Goal: Find specific page/section: Find specific page/section

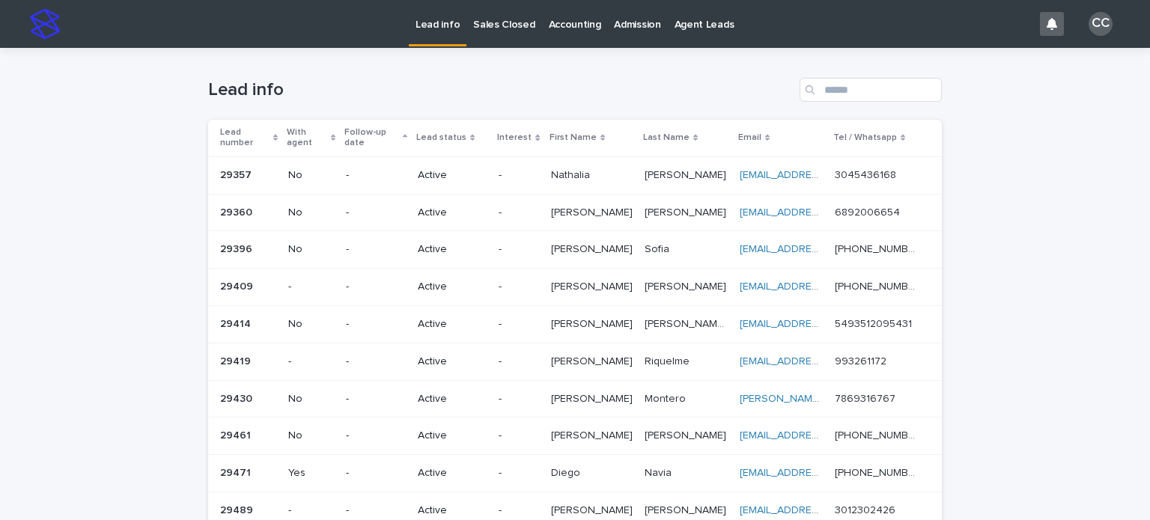
click at [500, 32] on link "Sales Closed" at bounding box center [503, 23] width 75 height 46
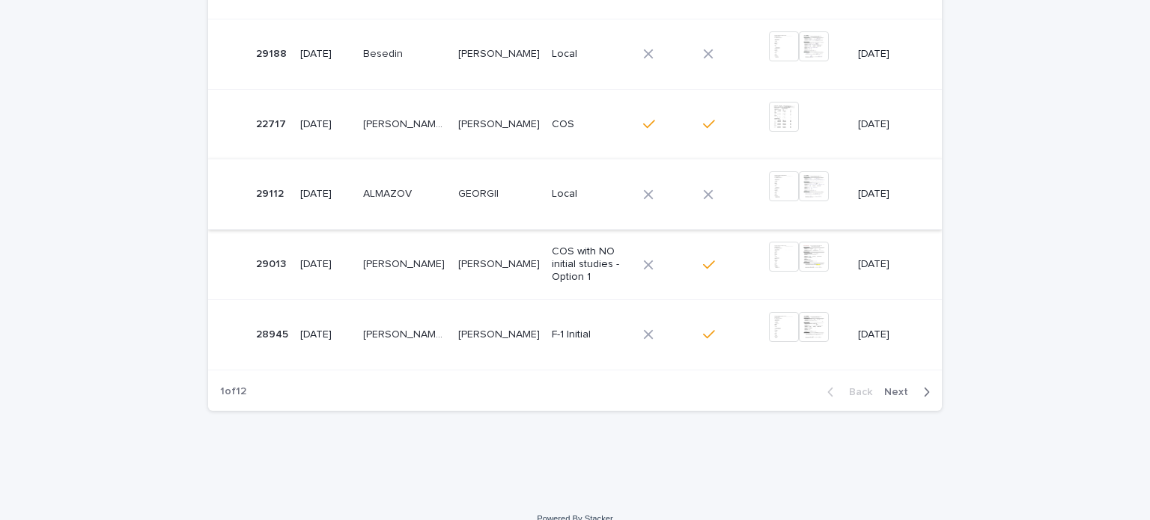
scroll to position [657, 0]
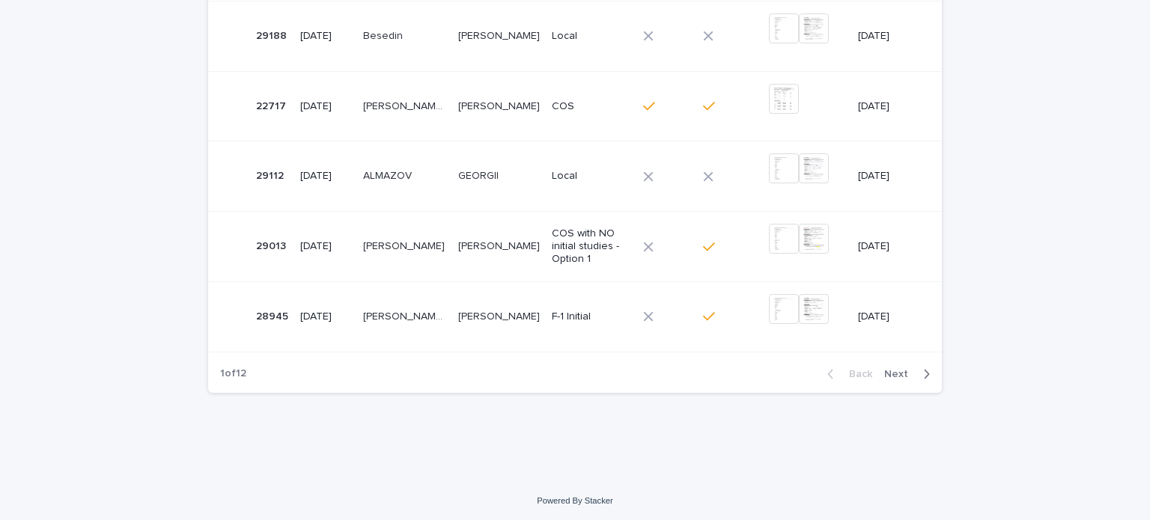
click at [917, 372] on div "button" at bounding box center [923, 374] width 13 height 13
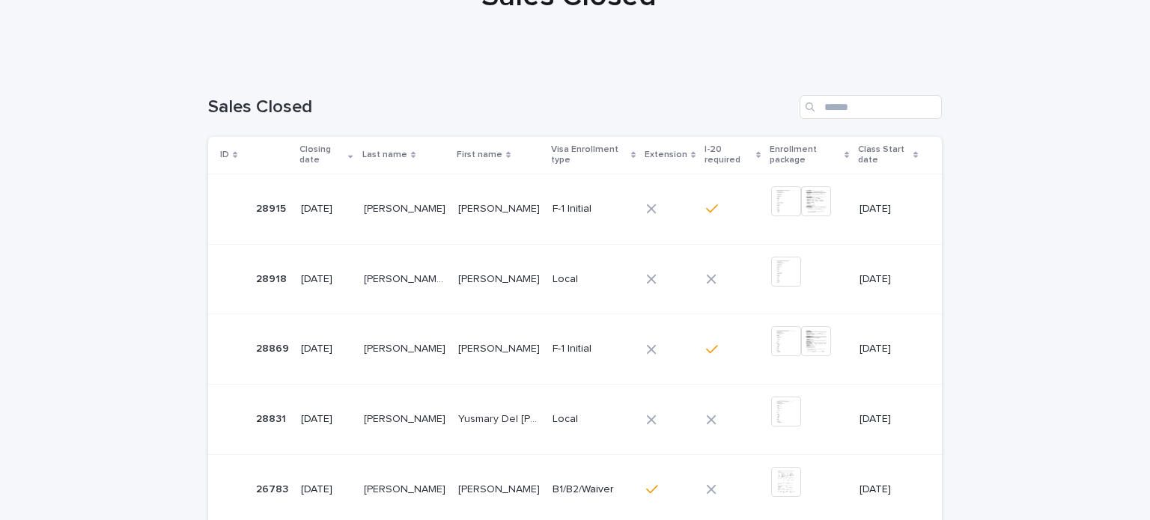
scroll to position [657, 0]
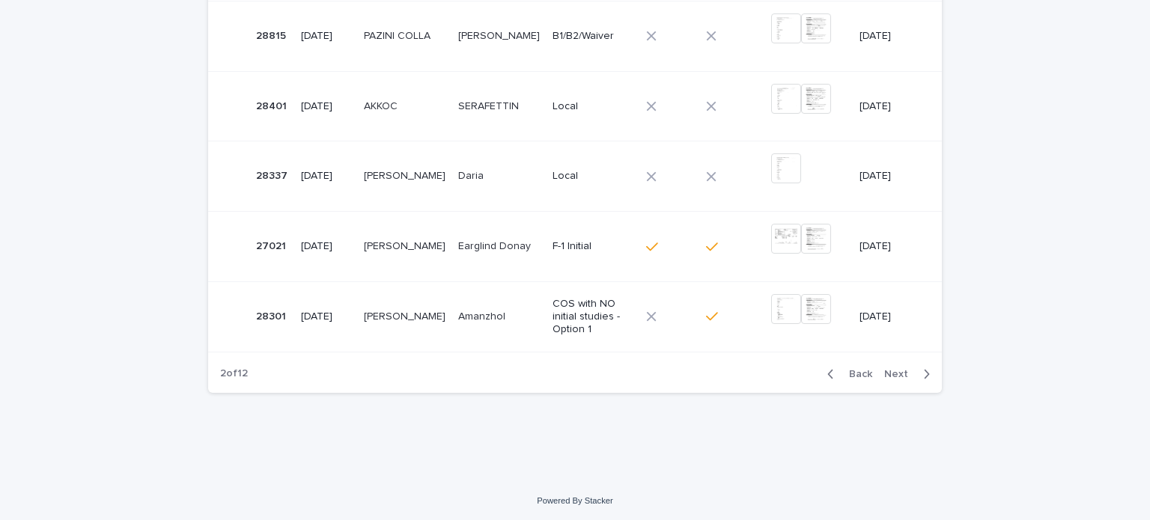
click at [886, 371] on span "Next" at bounding box center [900, 374] width 33 height 10
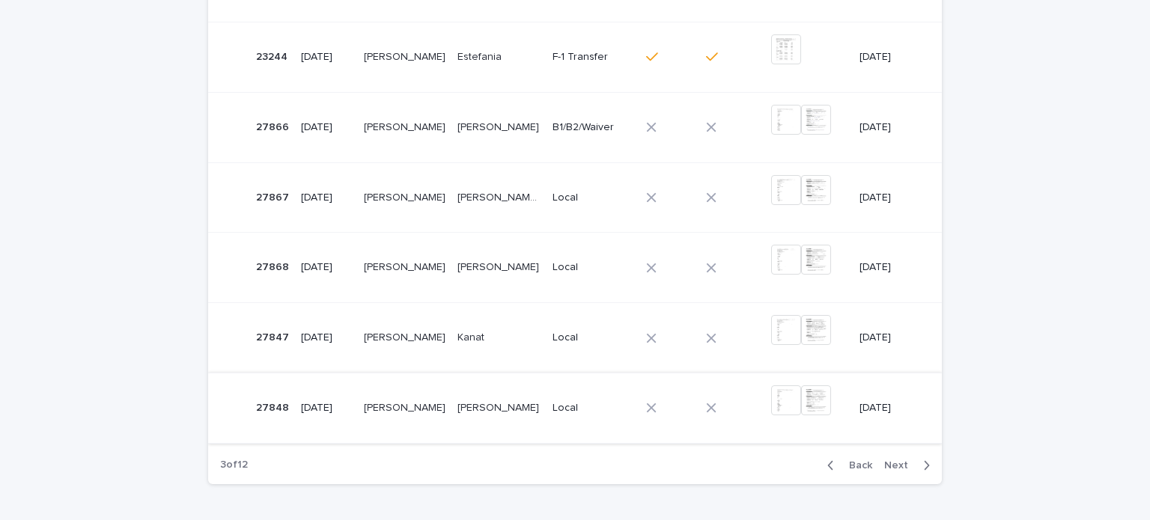
scroll to position [657, 0]
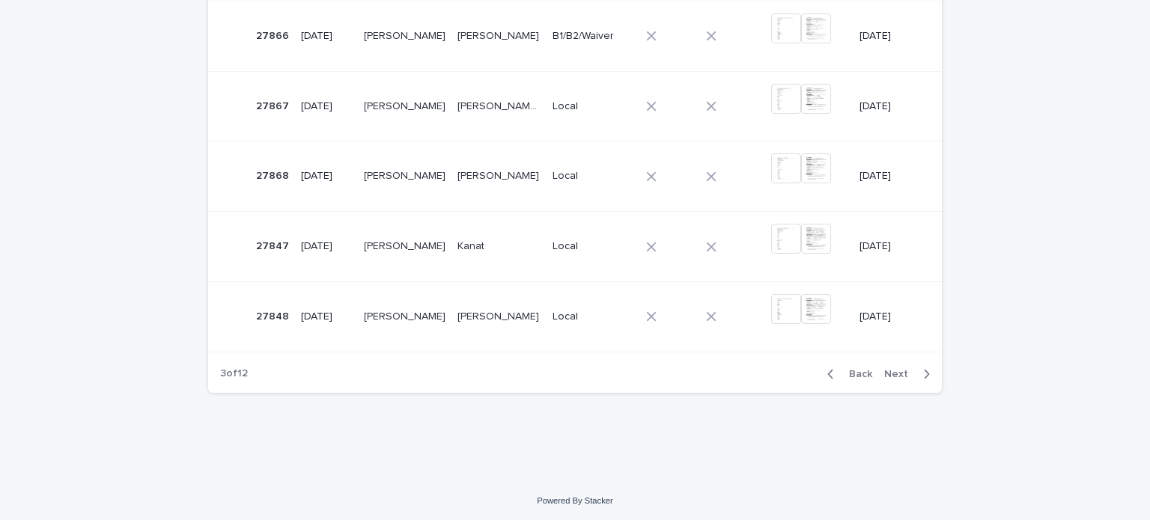
click at [901, 373] on span "Next" at bounding box center [900, 374] width 33 height 10
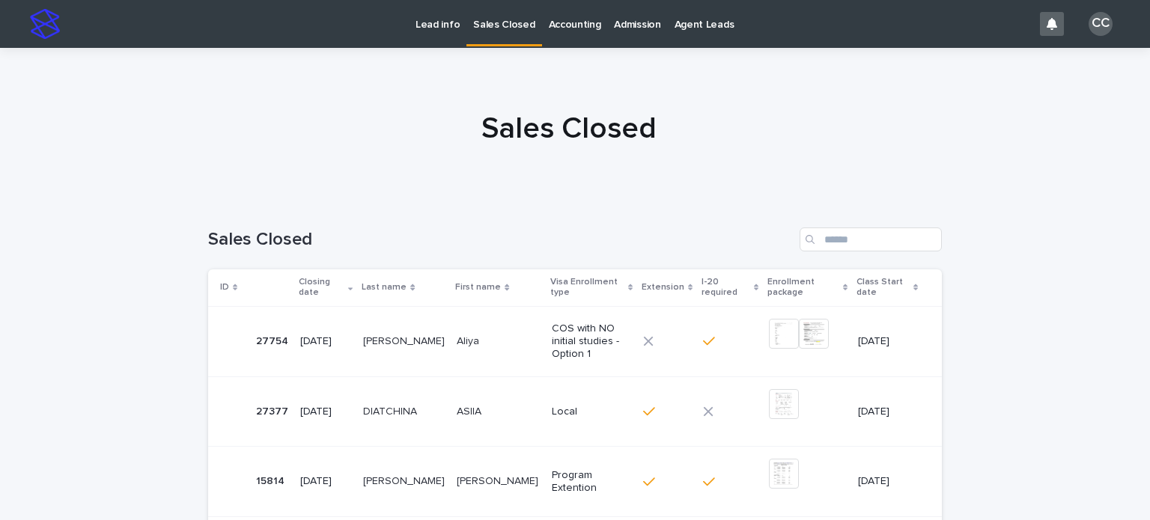
click at [431, 29] on p "Lead info" at bounding box center [437, 15] width 44 height 31
